Goal: Task Accomplishment & Management: Complete application form

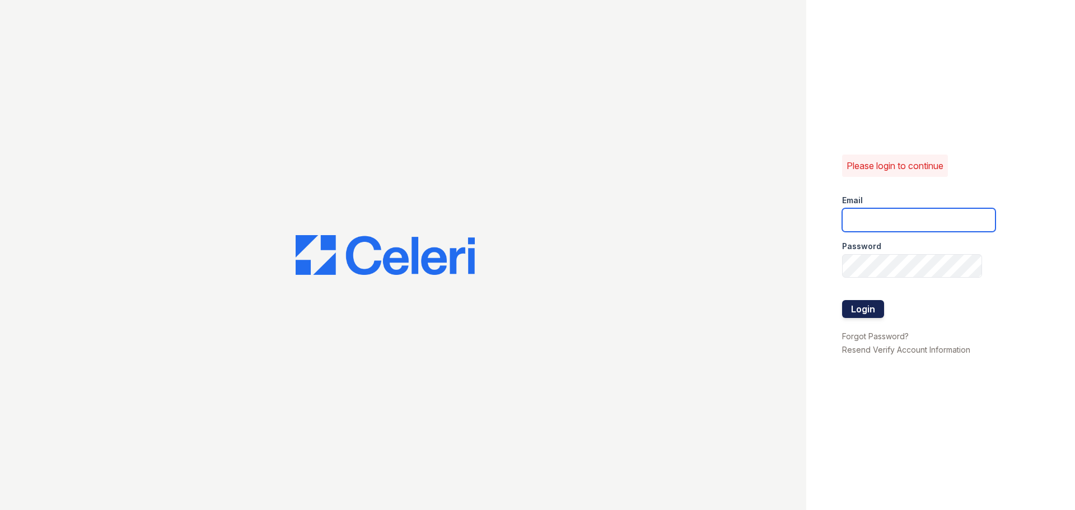
type input "lamirada2@cafmanagement.com"
click at [873, 312] on button "Login" at bounding box center [863, 309] width 42 height 18
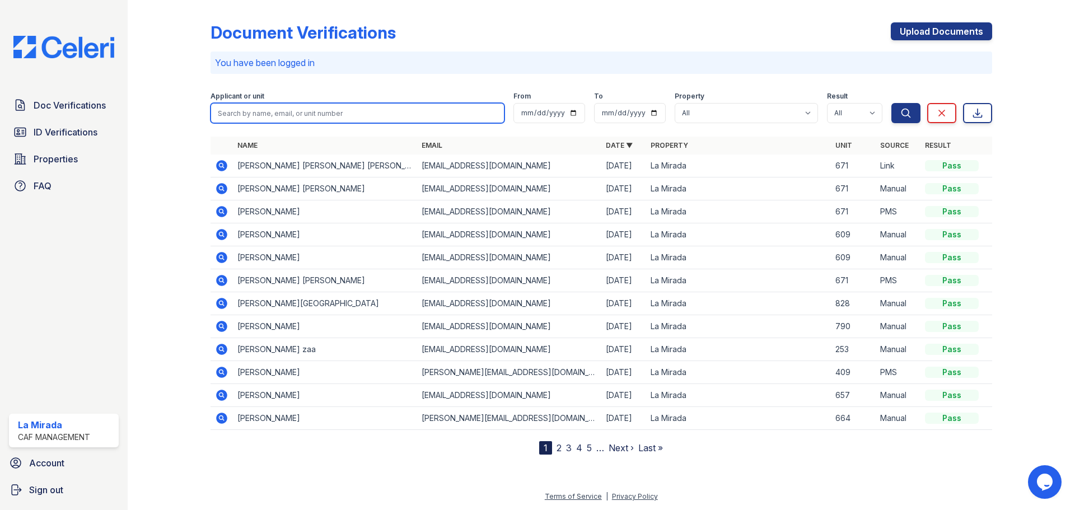
click at [339, 105] on input "search" at bounding box center [358, 113] width 294 height 20
type input "[PERSON_NAME]"
click at [892, 103] on button "Search" at bounding box center [906, 113] width 29 height 20
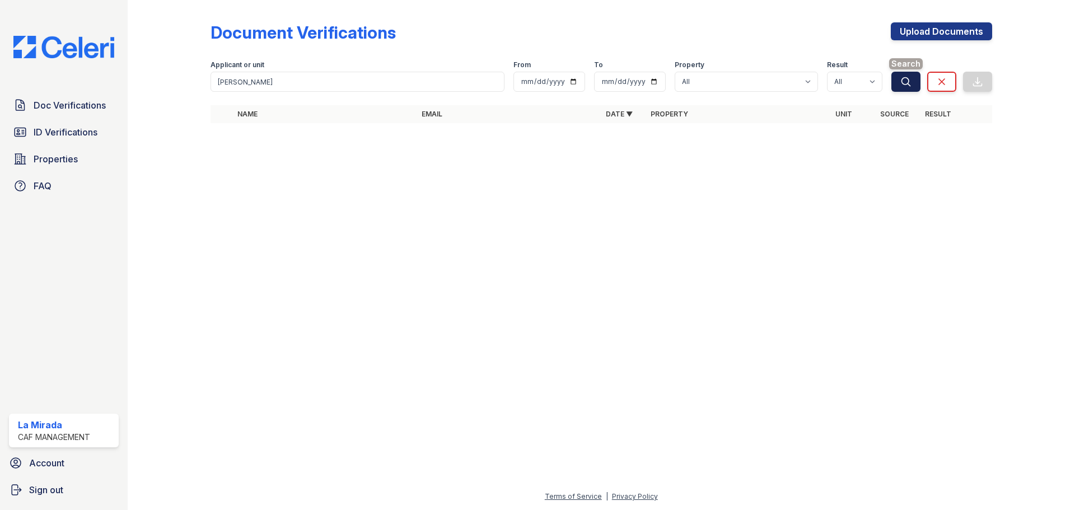
click at [913, 75] on button "Search" at bounding box center [906, 82] width 29 height 20
click at [80, 101] on span "Doc Verifications" at bounding box center [70, 105] width 72 height 13
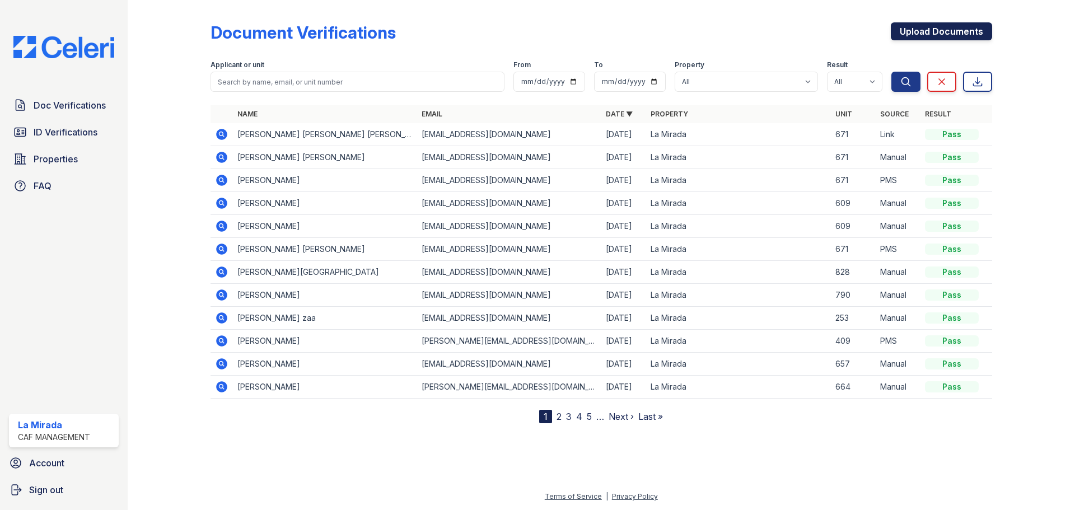
click at [945, 35] on link "Upload Documents" at bounding box center [941, 31] width 101 height 18
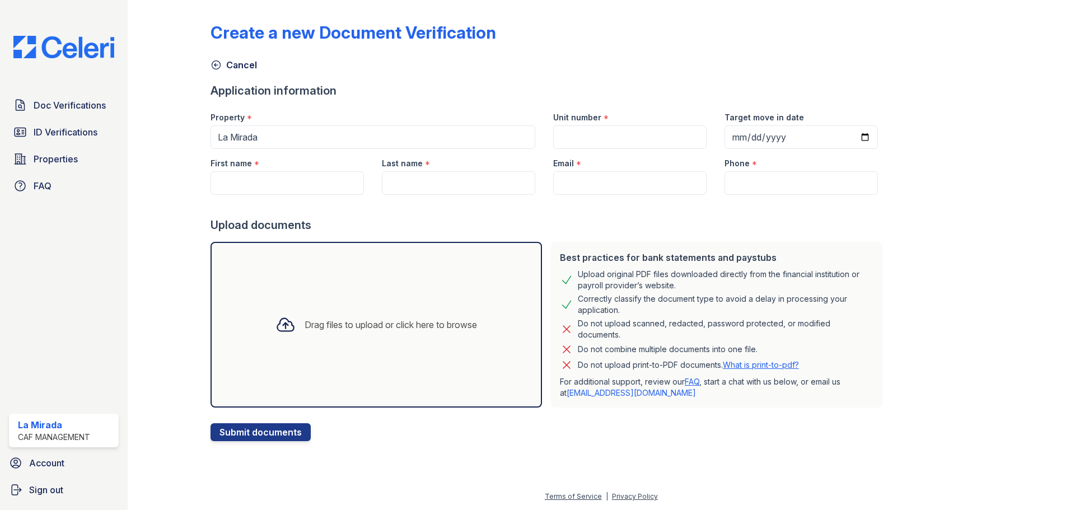
click at [308, 299] on div "Drag files to upload or click here to browse" at bounding box center [377, 325] width 332 height 166
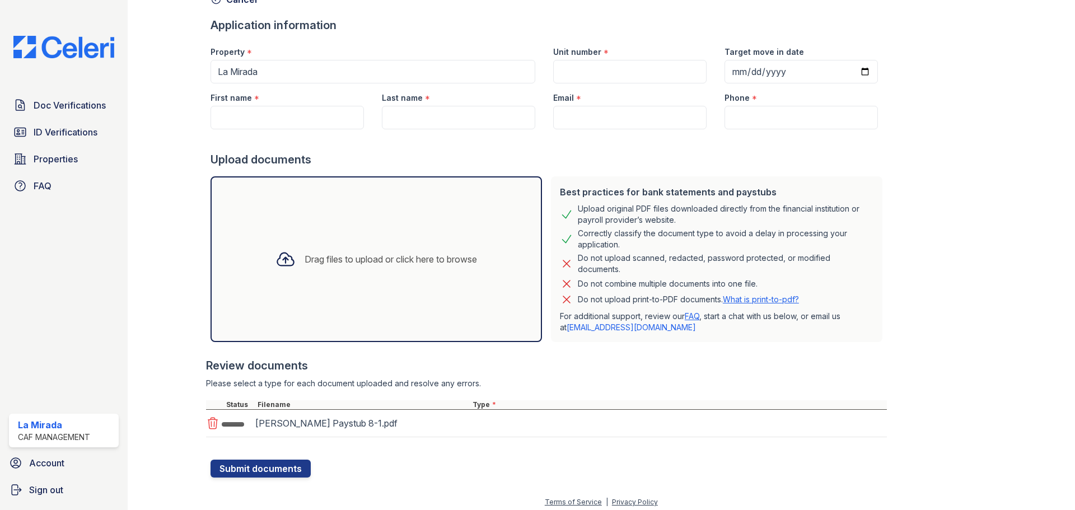
scroll to position [71, 0]
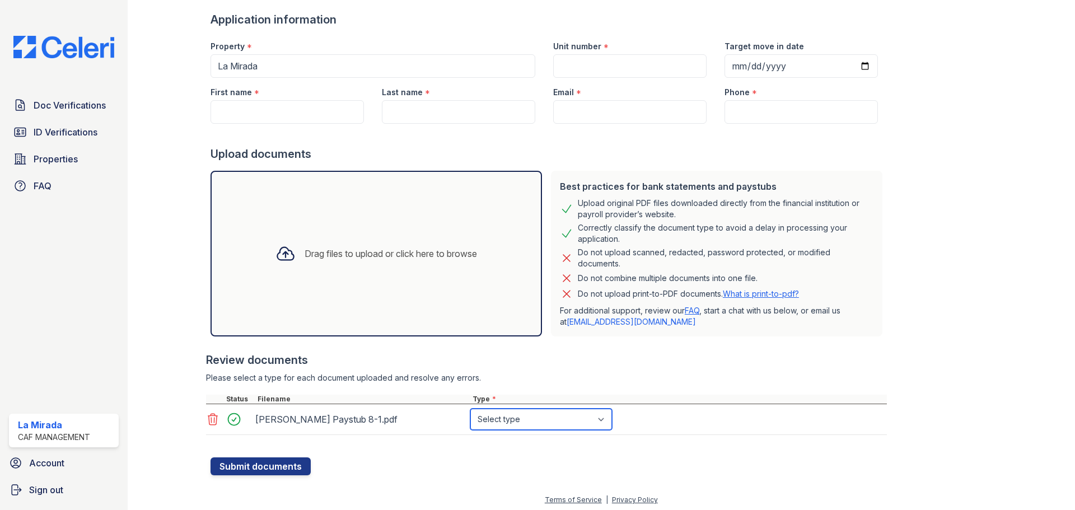
click at [503, 423] on select "Select type Paystub Bank Statement Offer Letter Tax Documents Benefit Award Let…" at bounding box center [541, 419] width 142 height 21
select select "paystub"
click at [470, 409] on select "Select type Paystub Bank Statement Offer Letter Tax Documents Benefit Award Let…" at bounding box center [541, 419] width 142 height 21
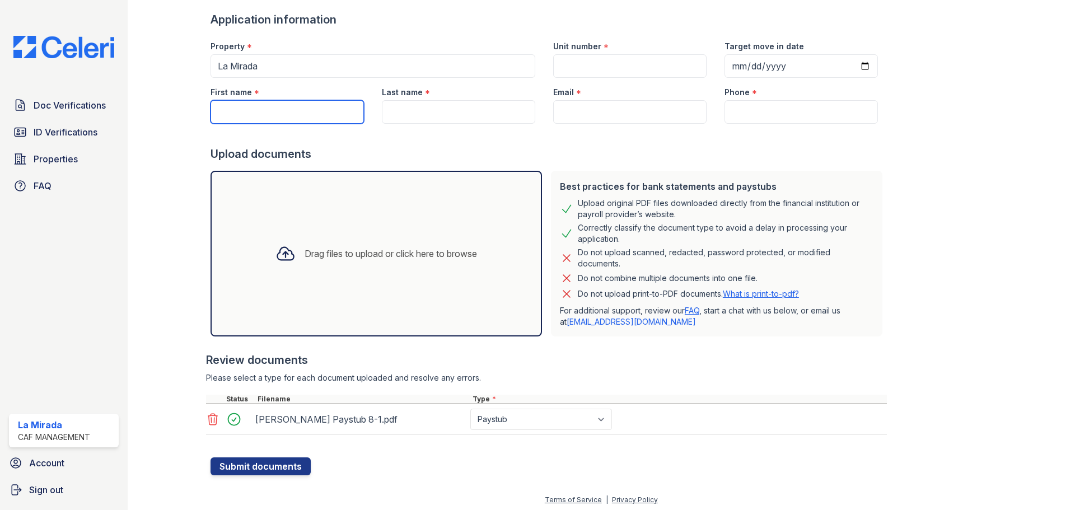
click at [310, 116] on input "First name" at bounding box center [287, 112] width 153 height 24
type input "[PERSON_NAME]"
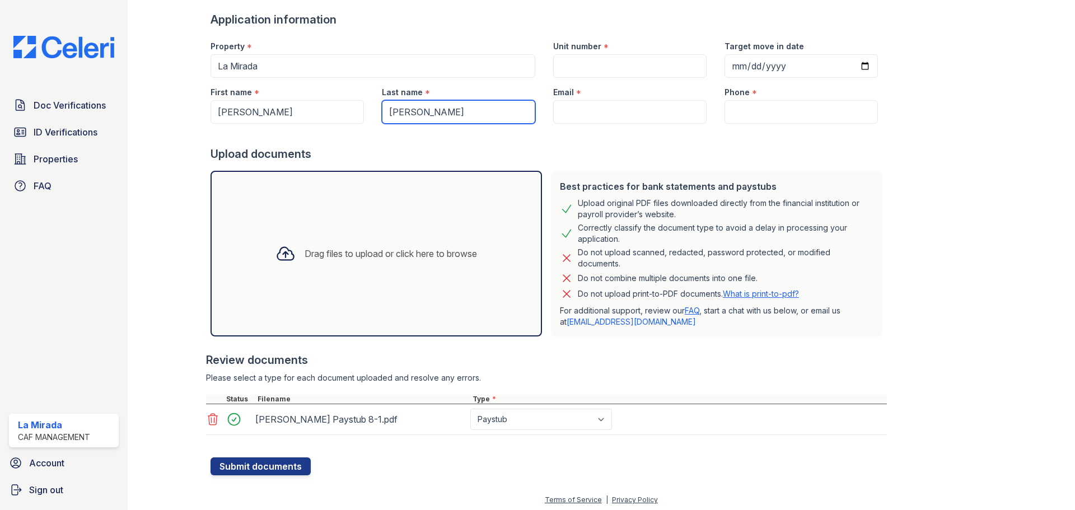
click at [425, 112] on input "[PERSON_NAME]" at bounding box center [458, 112] width 153 height 24
type input "[PERSON_NAME]"
click at [570, 103] on input "Email" at bounding box center [629, 112] width 153 height 24
paste input "[EMAIL_ADDRESS][DOMAIN_NAME]"
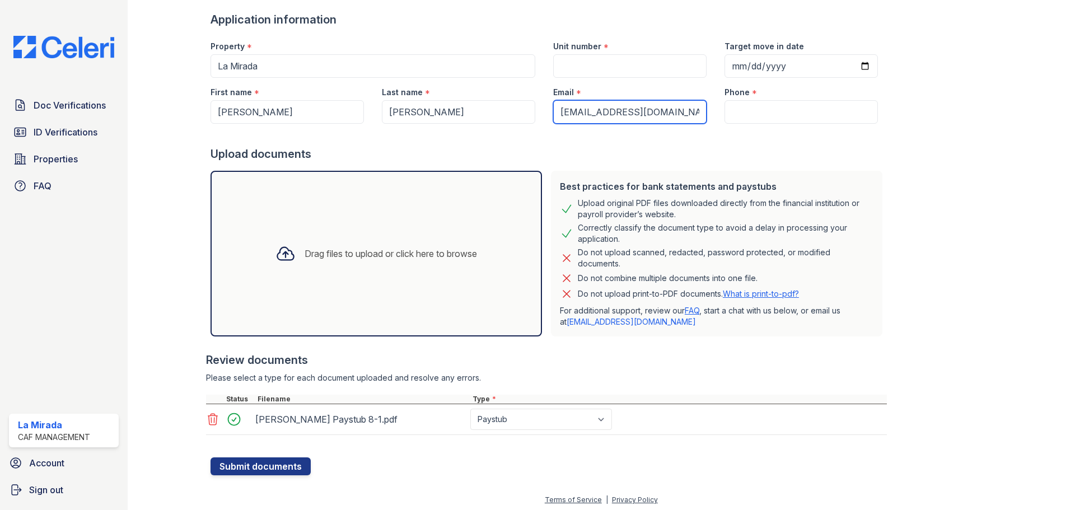
type input "[EMAIL_ADDRESS][DOMAIN_NAME]"
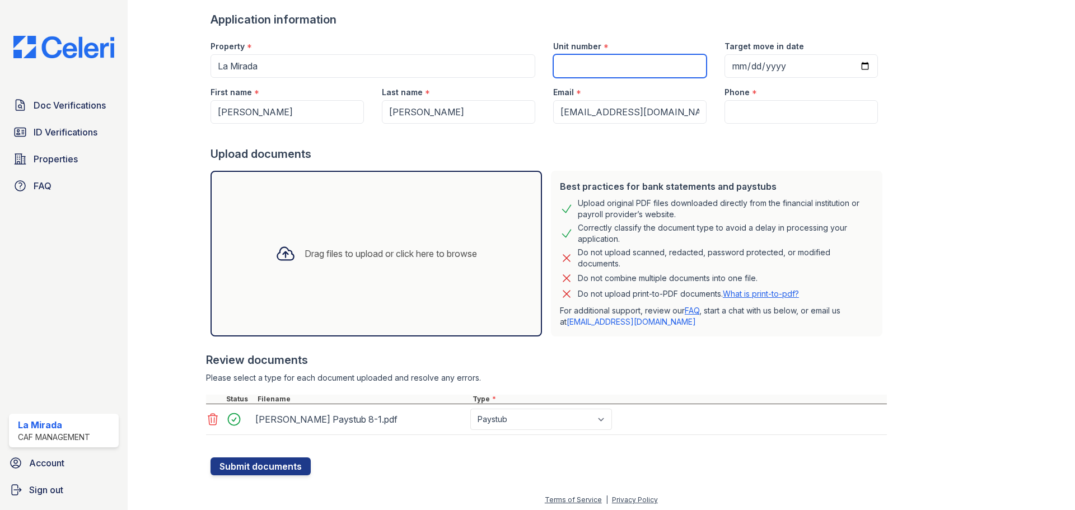
click at [578, 72] on input "Unit number" at bounding box center [629, 66] width 153 height 24
type input "423"
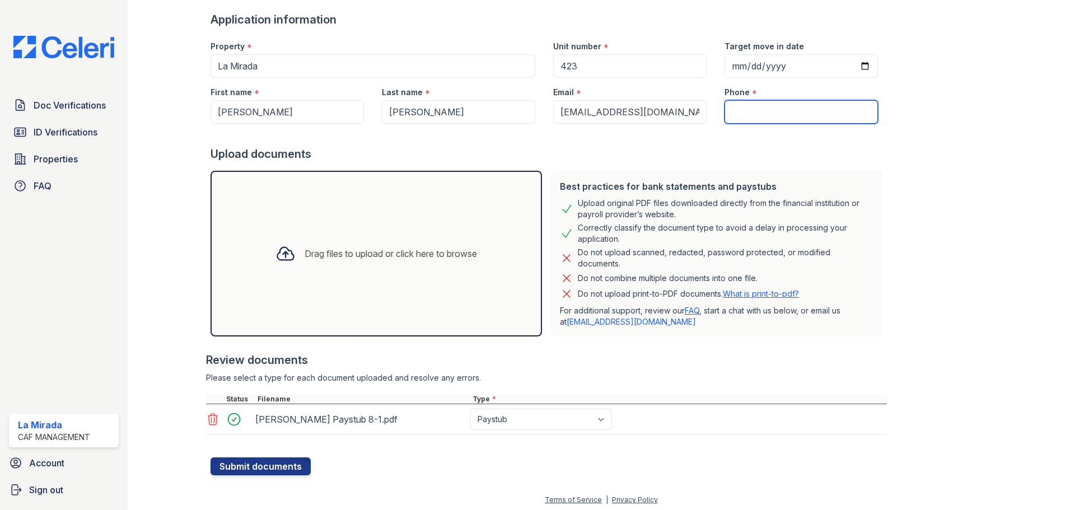
click at [774, 117] on input "Phone" at bounding box center [801, 112] width 153 height 24
paste input "[PHONE_NUMBER]"
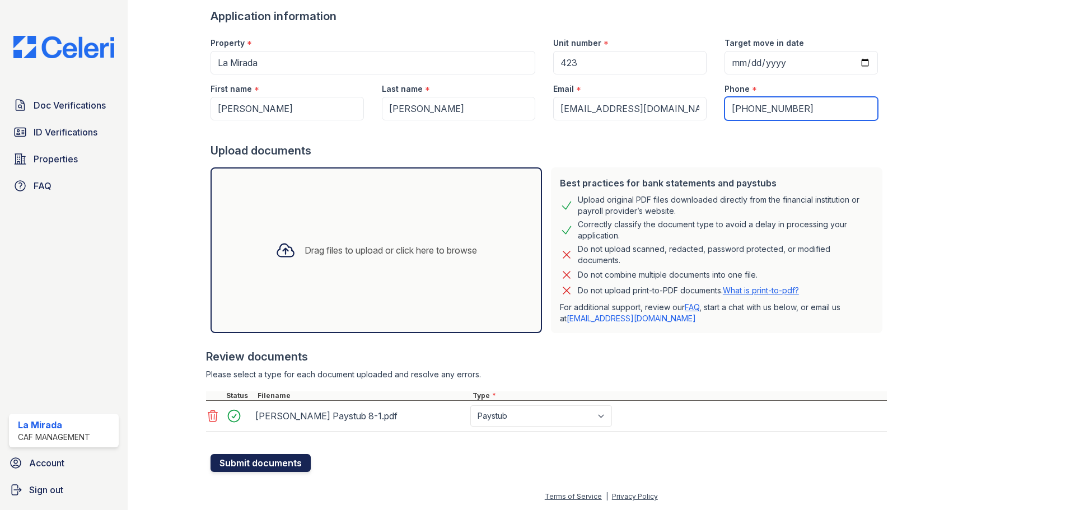
type input "[PHONE_NUMBER]"
click at [286, 464] on button "Submit documents" at bounding box center [261, 463] width 100 height 18
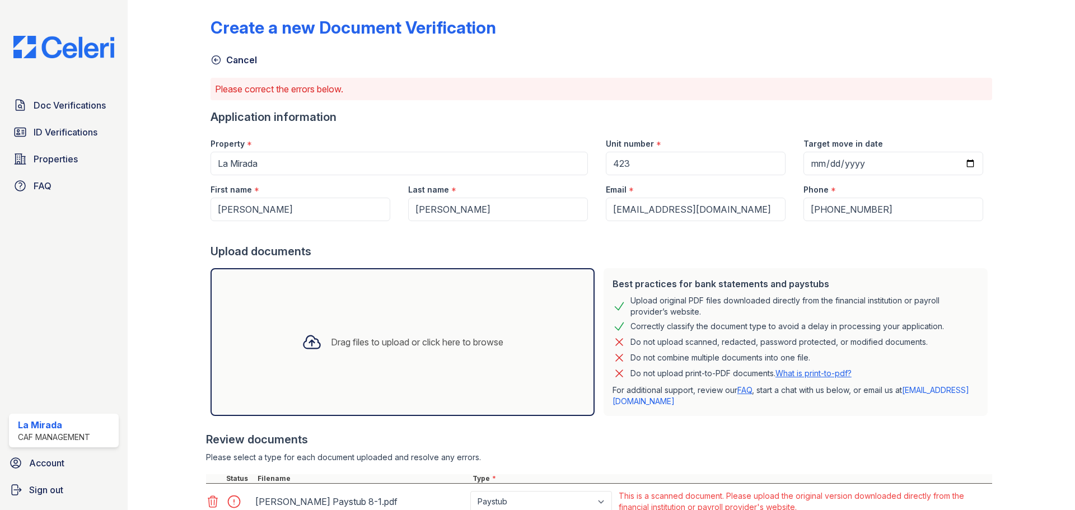
scroll to position [0, 0]
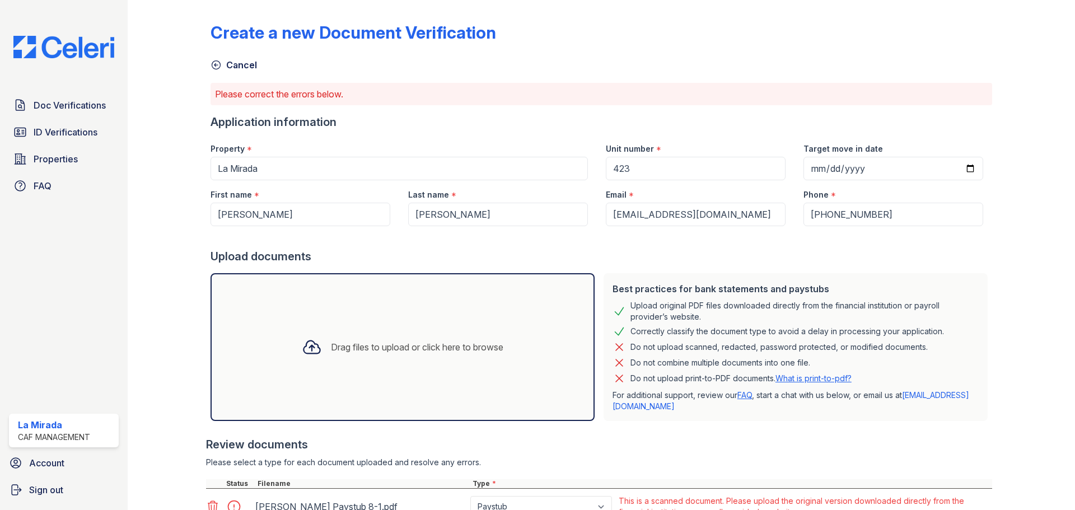
click at [216, 63] on icon at bounding box center [216, 64] width 11 height 11
